Goal: Entertainment & Leisure: Consume media (video, audio)

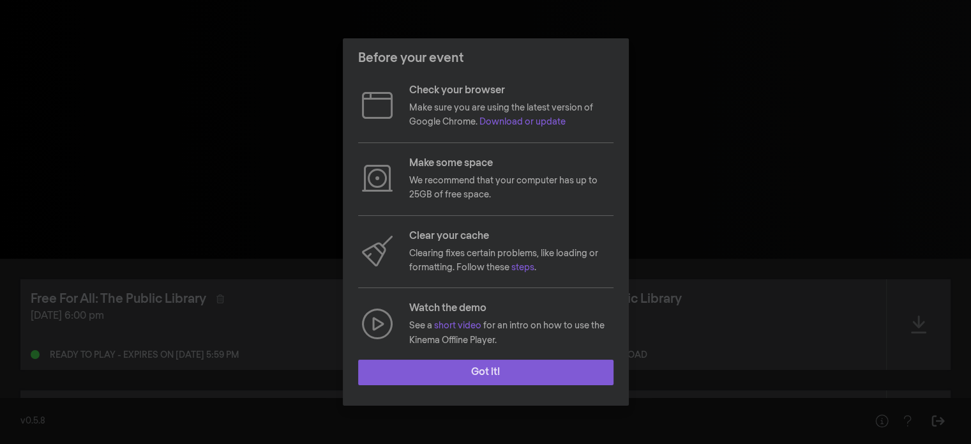
click at [497, 360] on button "Got it!" at bounding box center [485, 372] width 255 height 26
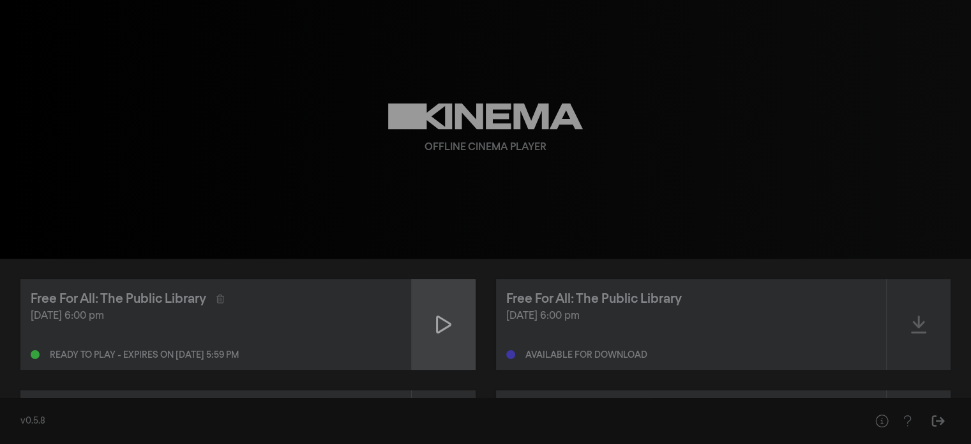
click at [428, 298] on div at bounding box center [444, 324] width 64 height 91
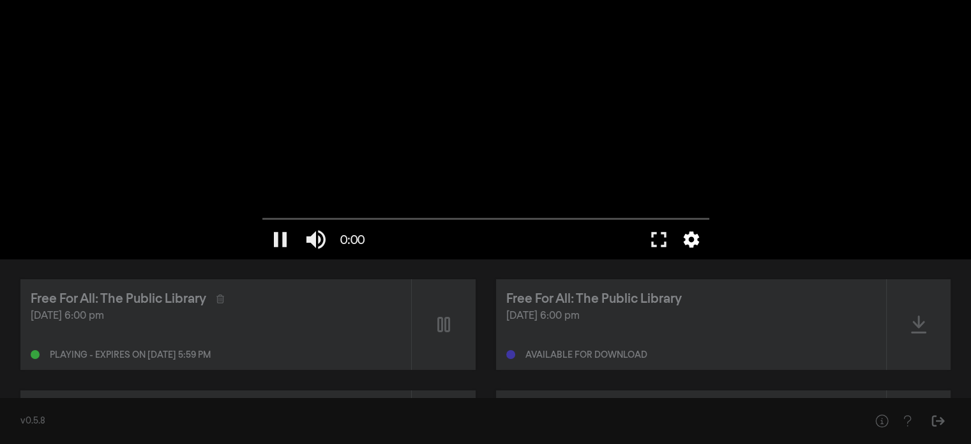
click at [693, 239] on button "settings" at bounding box center [691, 239] width 29 height 38
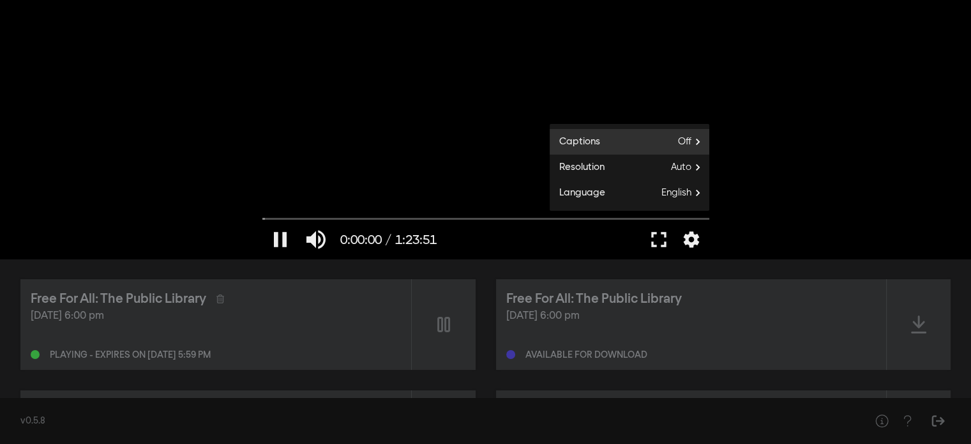
click at [666, 140] on label "Captions Off" at bounding box center [630, 142] width 160 height 26
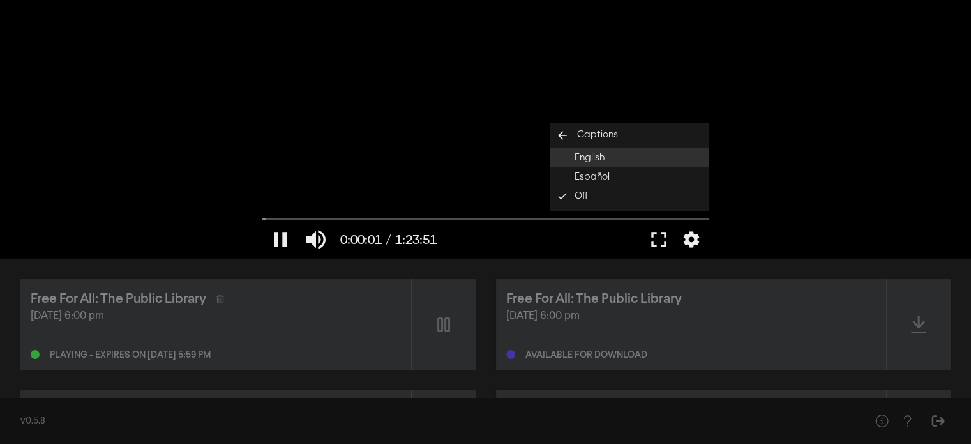
click at [652, 160] on button "English" at bounding box center [630, 157] width 160 height 19
click at [659, 234] on button "fullscreen" at bounding box center [659, 239] width 36 height 38
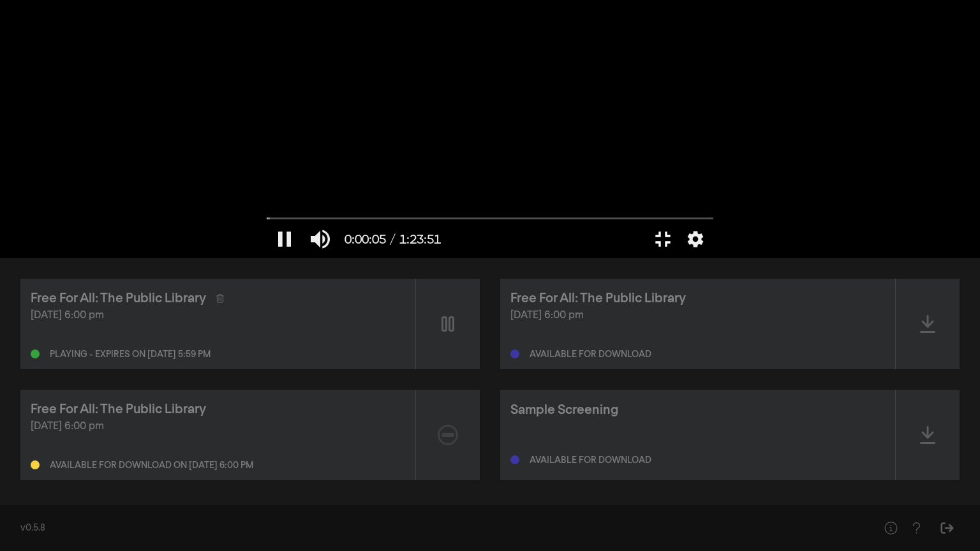
type input "6.248606"
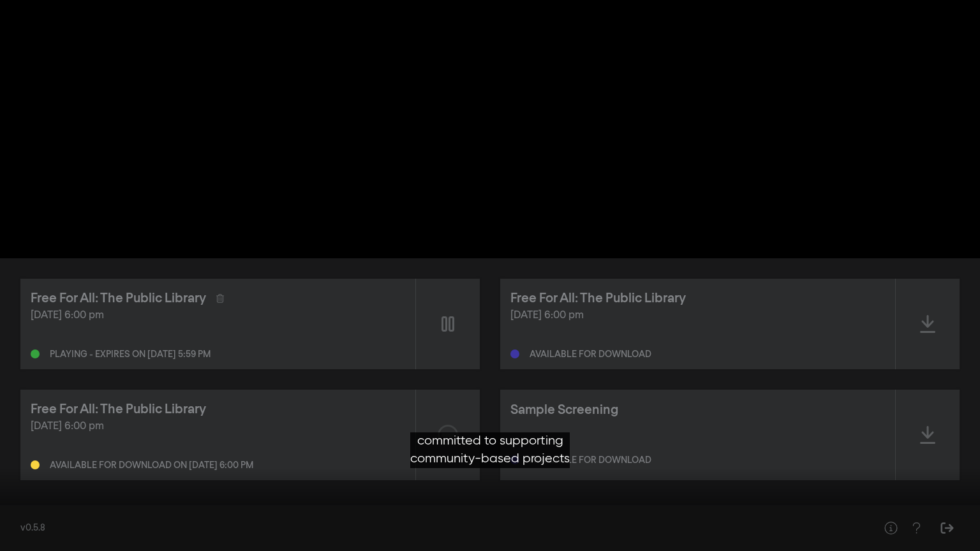
click at [536, 308] on div at bounding box center [490, 275] width 980 height 551
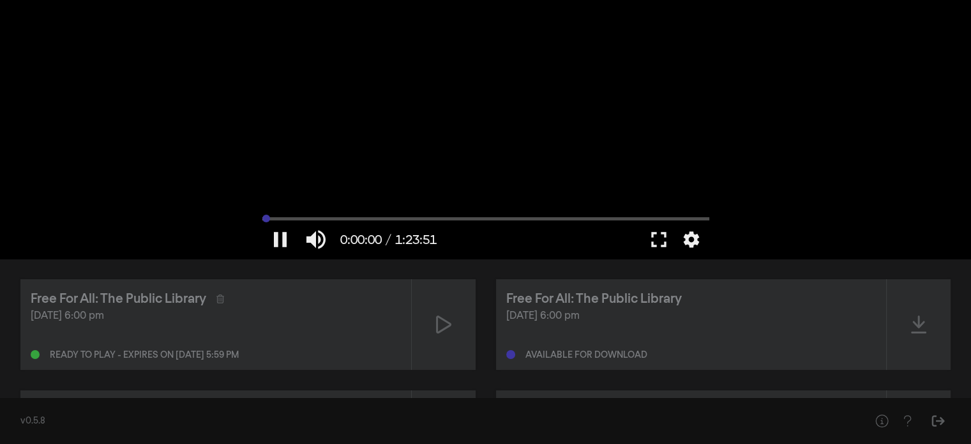
drag, startPoint x: 271, startPoint y: 216, endPoint x: 227, endPoint y: 234, distance: 46.9
type input "0"
click at [262, 222] on input "Seek" at bounding box center [485, 218] width 447 height 8
